Goal: Task Accomplishment & Management: Use online tool/utility

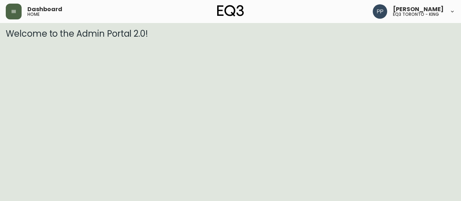
click at [10, 4] on button "button" at bounding box center [14, 12] width 16 height 16
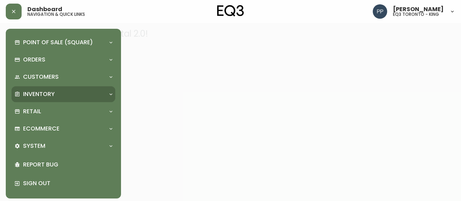
click at [46, 95] on p "Inventory" at bounding box center [39, 94] width 32 height 8
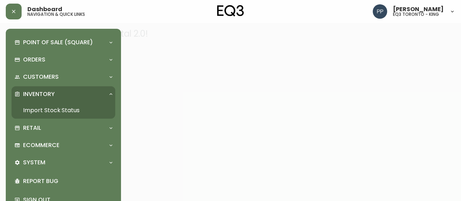
click at [62, 108] on link "Import Stock Status" at bounding box center [64, 110] width 104 height 17
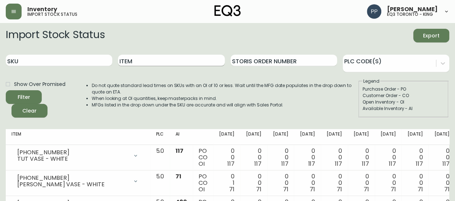
click at [172, 62] on input "Item" at bounding box center [171, 61] width 107 height 12
click at [31, 99] on span "Filter" at bounding box center [24, 97] width 24 height 9
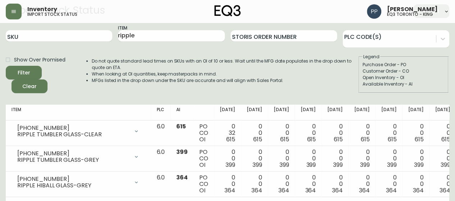
scroll to position [36, 0]
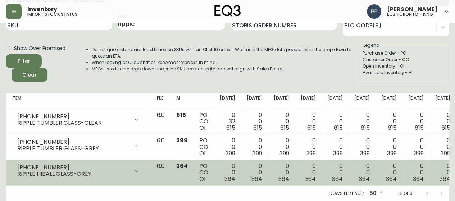
click at [106, 169] on div "[PHONE_NUMBER]" at bounding box center [73, 168] width 112 height 6
drag, startPoint x: 53, startPoint y: 168, endPoint x: 18, endPoint y: 168, distance: 35.6
click at [18, 168] on div "[PHONE_NUMBER]" at bounding box center [73, 168] width 112 height 6
copy div "[PHONE_NUMBER]"
click at [96, 177] on div "RIPPLE HIBALL GLASS-GREY" at bounding box center [73, 174] width 112 height 6
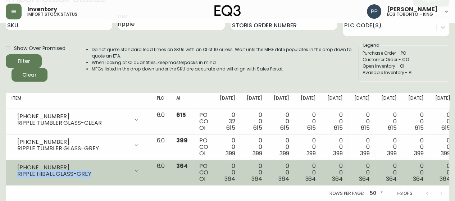
drag, startPoint x: 97, startPoint y: 175, endPoint x: 18, endPoint y: 177, distance: 79.6
click at [18, 177] on div "RIPPLE HIBALL GLASS-GREY" at bounding box center [73, 174] width 112 height 6
copy div "RIPPLE HIBALL GLASS-GREY"
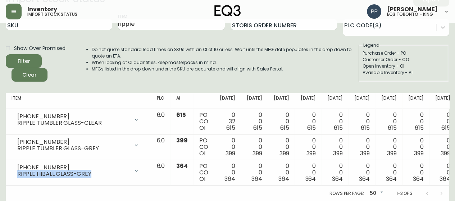
scroll to position [0, 0]
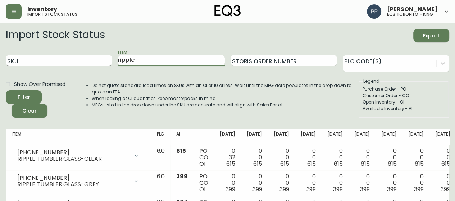
drag, startPoint x: 96, startPoint y: 64, endPoint x: 92, endPoint y: 63, distance: 4.7
click at [91, 64] on div "SKU Item ripple Storis Order Number PLC Code(s)" at bounding box center [228, 60] width 444 height 23
click at [33, 95] on span "Filter" at bounding box center [24, 97] width 24 height 9
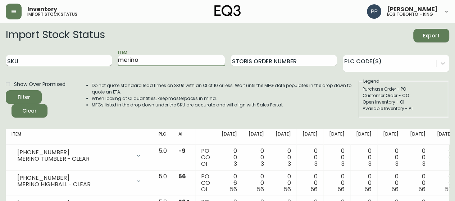
drag, startPoint x: 157, startPoint y: 59, endPoint x: 69, endPoint y: 60, distance: 87.9
click at [69, 60] on div "SKU Item merino Storis Order Number PLC Code(s)" at bounding box center [228, 60] width 444 height 23
click at [38, 99] on button "Filter" at bounding box center [24, 97] width 36 height 14
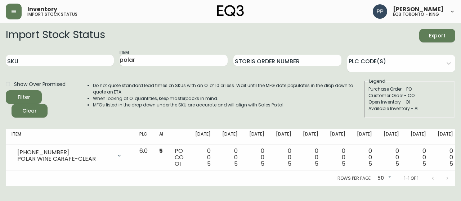
click at [45, 96] on div "Filter Clear" at bounding box center [42, 103] width 73 height 27
drag, startPoint x: 135, startPoint y: 63, endPoint x: 57, endPoint y: 64, distance: 77.4
click at [57, 64] on div "SKU Item polar Storis Order Number PLC Code(s)" at bounding box center [230, 60] width 449 height 23
type input "fika"
click at [33, 100] on span "Filter" at bounding box center [24, 97] width 24 height 9
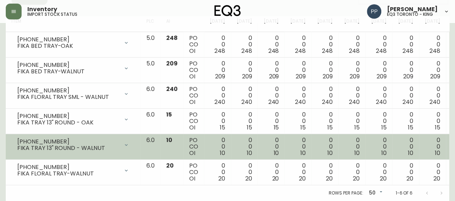
scroll to position [118, 0]
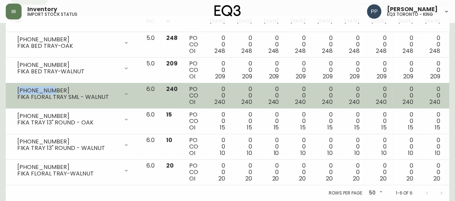
drag, startPoint x: 53, startPoint y: 85, endPoint x: 15, endPoint y: 85, distance: 37.8
click at [15, 86] on div "[PHONE_NUMBER] FIKA FLORAL TRAY SML - WALNUT" at bounding box center [73, 94] width 123 height 16
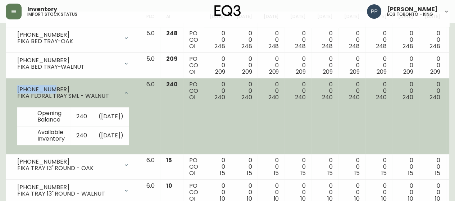
copy div "[PHONE_NUMBER]"
click at [125, 93] on icon at bounding box center [126, 93] width 3 height 2
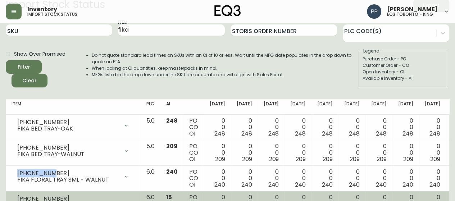
scroll to position [0, 0]
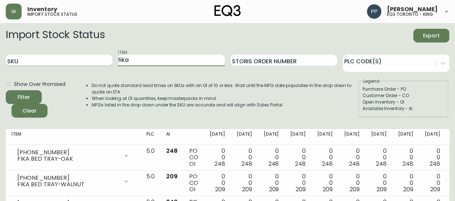
drag, startPoint x: 150, startPoint y: 62, endPoint x: 81, endPoint y: 63, distance: 68.8
click at [82, 63] on div "SKU Item fika Storis Order Number PLC Code(s)" at bounding box center [228, 60] width 444 height 23
type input "bookend"
click at [31, 100] on span "Filter" at bounding box center [24, 97] width 24 height 9
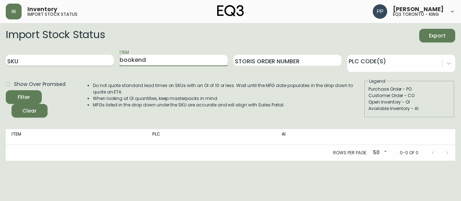
drag, startPoint x: 161, startPoint y: 59, endPoint x: 67, endPoint y: 64, distance: 94.4
click at [66, 64] on div "SKU Item bookend Storis Order Number PLC Code(s)" at bounding box center [230, 60] width 449 height 23
click at [33, 94] on span "Filter" at bounding box center [24, 97] width 24 height 9
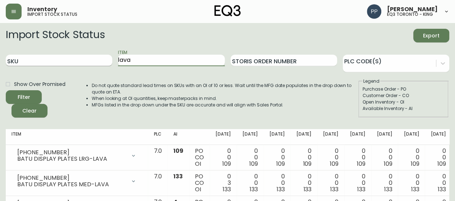
drag, startPoint x: 130, startPoint y: 60, endPoint x: 70, endPoint y: 59, distance: 59.8
click at [68, 60] on div "SKU Item lava Storis Order Number PLC Code(s)" at bounding box center [228, 60] width 444 height 23
type input "coast"
click at [24, 96] on icon "submit" at bounding box center [21, 97] width 8 height 8
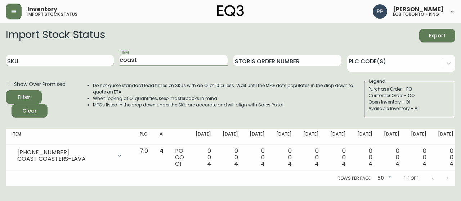
drag, startPoint x: 148, startPoint y: 62, endPoint x: 75, endPoint y: 62, distance: 73.1
click at [75, 62] on div "SKU Item coast Storis Order Number PLC Code(s)" at bounding box center [230, 60] width 449 height 23
click at [153, 63] on input "Item" at bounding box center [174, 61] width 108 height 12
click at [175, 57] on input "Item" at bounding box center [174, 61] width 108 height 12
type input "largo"
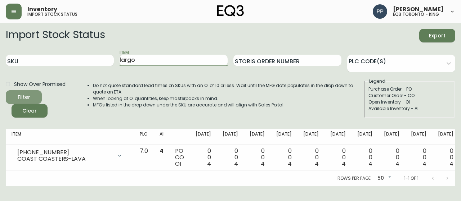
click at [31, 100] on span "Filter" at bounding box center [24, 97] width 24 height 9
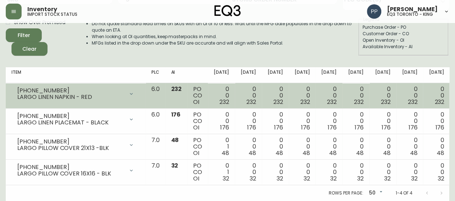
scroll to position [31, 0]
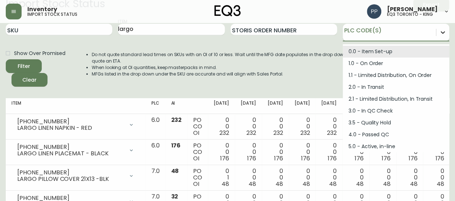
click at [445, 28] on div at bounding box center [443, 32] width 13 height 13
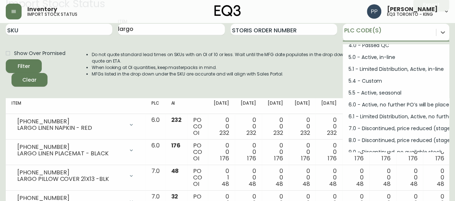
scroll to position [96, 0]
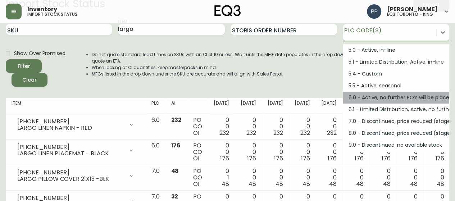
click at [413, 97] on div "6.0 - Active, no further PO’s will be placed" at bounding box center [396, 98] width 107 height 12
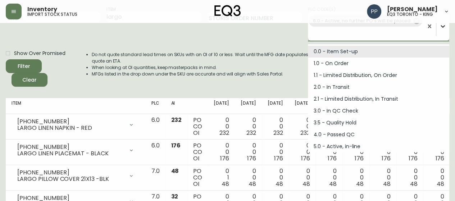
click at [442, 28] on icon at bounding box center [443, 26] width 7 height 7
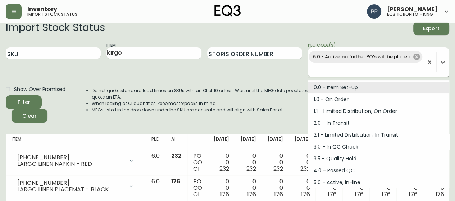
click at [416, 58] on icon at bounding box center [417, 57] width 6 height 6
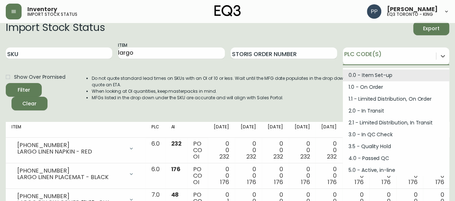
drag, startPoint x: 279, startPoint y: 107, endPoint x: 282, endPoint y: 104, distance: 4.8
click at [280, 106] on div "Do not quote standard lead times on SKUs with an OI of 10 or less. Wait until t…" at bounding box center [217, 91] width 281 height 40
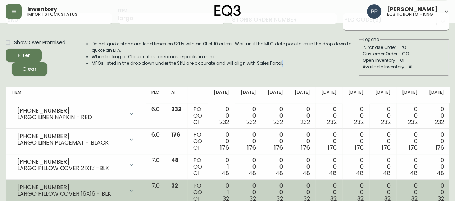
scroll to position [31, 0]
